Goal: Find specific page/section: Find specific page/section

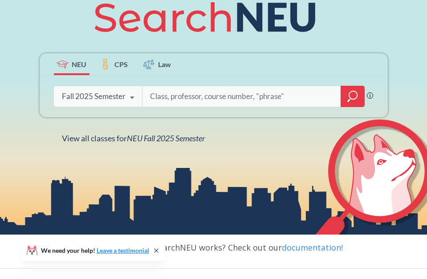
scroll to position [131, 0]
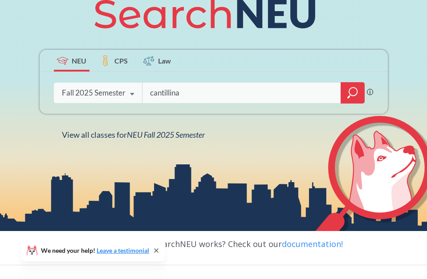
type input "cantillina"
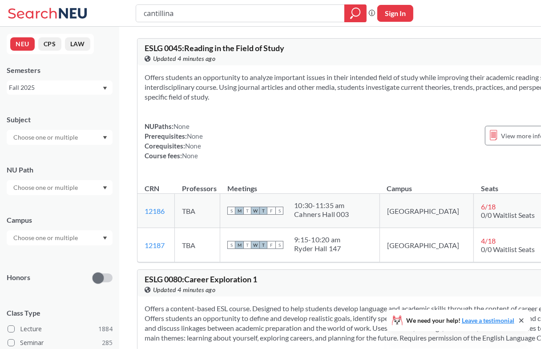
click at [306, 14] on input "cantillina" at bounding box center [240, 13] width 195 height 15
click at [190, 190] on th "Professors" at bounding box center [197, 184] width 45 height 19
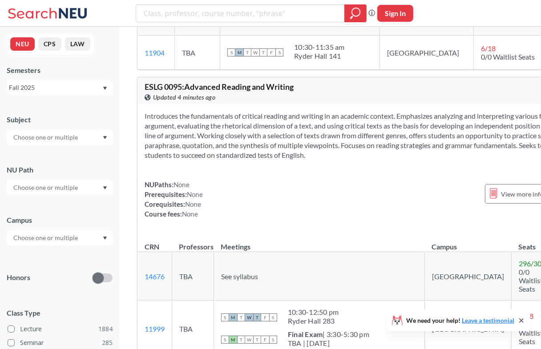
click at [41, 142] on input "text" at bounding box center [46, 137] width 75 height 11
click at [50, 162] on p "Electrical and Comp Engineerng" at bounding box center [62, 158] width 101 height 9
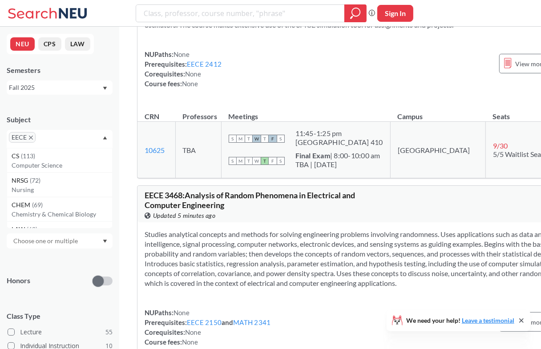
scroll to position [5887, 0]
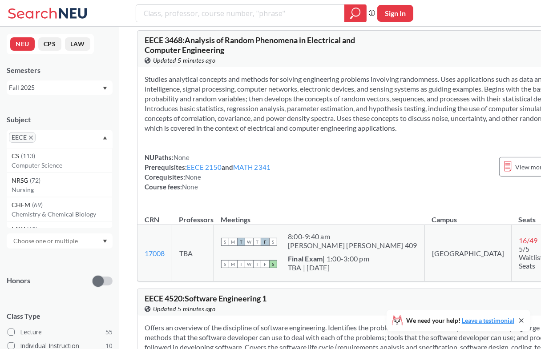
scroll to position [434, 0]
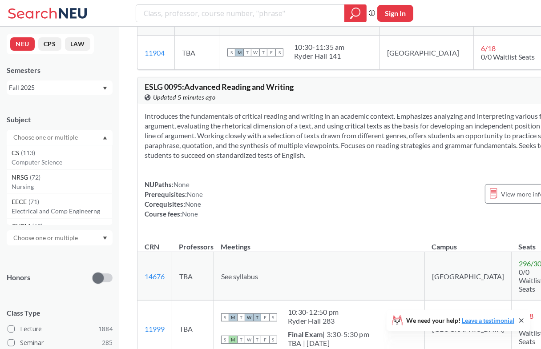
type input "cantillina"
